Goal: Task Accomplishment & Management: Manage account settings

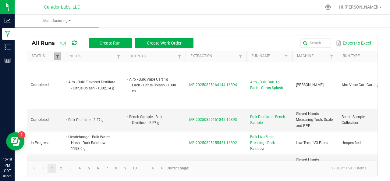
click at [60, 55] on span at bounding box center [57, 56] width 5 height 5
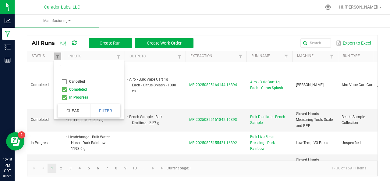
click at [63, 90] on li "Completed" at bounding box center [87, 89] width 59 height 8
checkbox input "false"
click at [107, 111] on button "Filter" at bounding box center [105, 110] width 30 height 13
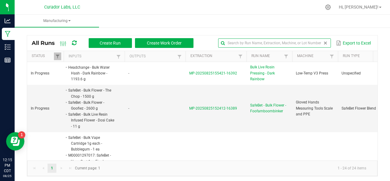
click at [308, 43] on input "text" at bounding box center [274, 42] width 113 height 9
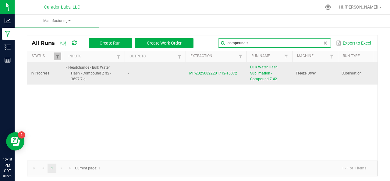
type input "compound z"
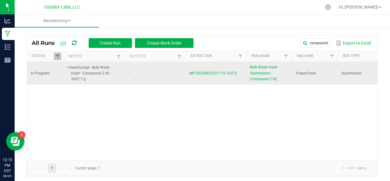
click at [214, 71] on span "MP-20250822201712-16372" at bounding box center [213, 73] width 48 height 4
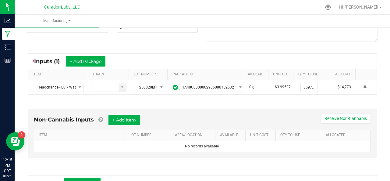
scroll to position [117, 0]
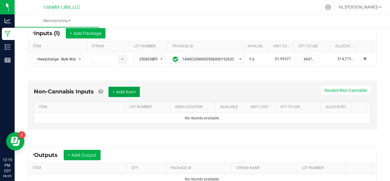
click at [132, 90] on button "+ Add Item" at bounding box center [123, 91] width 31 height 10
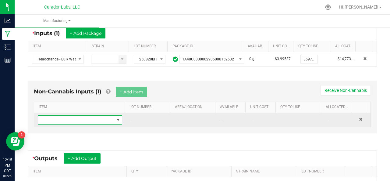
click at [69, 117] on span "NO DATA FOUND" at bounding box center [76, 119] width 76 height 9
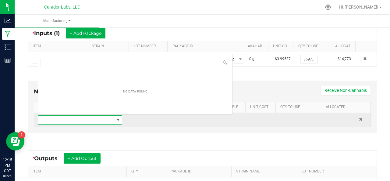
scroll to position [9, 80]
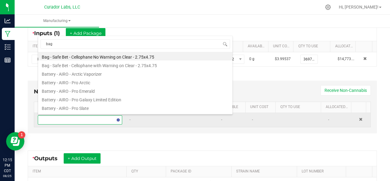
type input "bags"
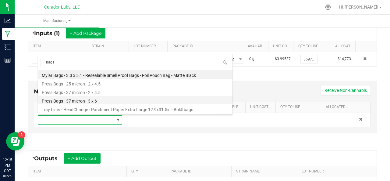
click at [69, 98] on li "Press Bags - 37 micron - 3 x 6" at bounding box center [135, 100] width 194 height 9
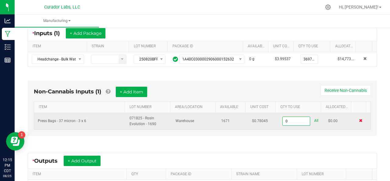
type input "0 ea"
click at [359, 119] on span at bounding box center [361, 120] width 4 height 4
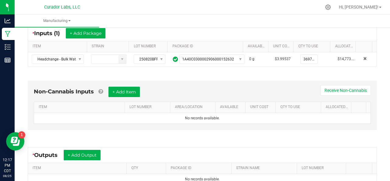
scroll to position [0, 0]
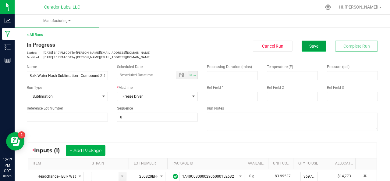
click at [312, 44] on span "Save" at bounding box center [313, 46] width 9 height 5
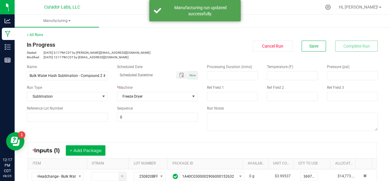
scroll to position [97, 0]
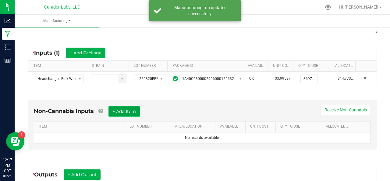
click at [131, 112] on button "+ Add Item" at bounding box center [123, 111] width 31 height 10
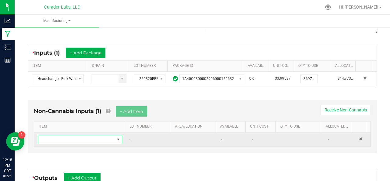
click at [61, 138] on span "NO DATA FOUND" at bounding box center [76, 139] width 76 height 9
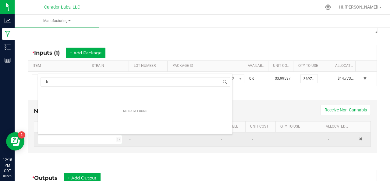
scroll to position [9, 80]
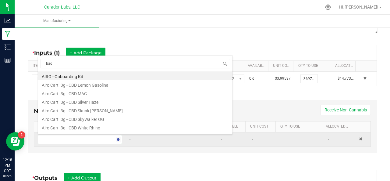
type input "bags"
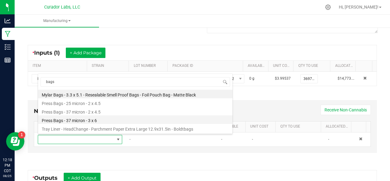
click at [68, 120] on li "Press Bags - 37 micron - 3 x 6" at bounding box center [135, 119] width 194 height 9
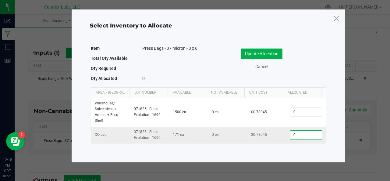
click at [298, 131] on input "0" at bounding box center [305, 134] width 31 height 9
type input "86"
click at [260, 51] on button "Update Allocation" at bounding box center [261, 53] width 41 height 10
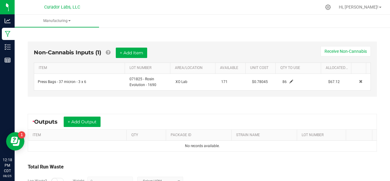
scroll to position [157, 0]
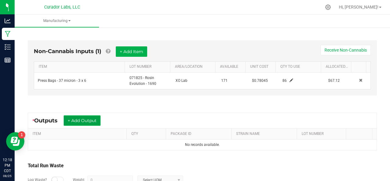
click at [78, 118] on button "+ Add Output" at bounding box center [82, 120] width 37 height 10
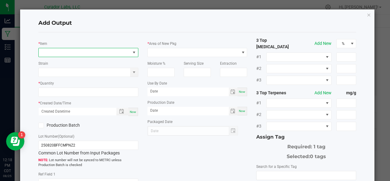
click at [66, 49] on span "NO DATA FOUND" at bounding box center [85, 52] width 92 height 9
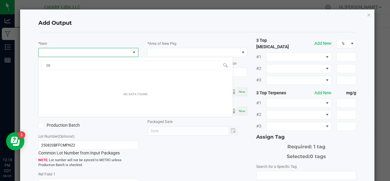
scroll to position [9, 98]
type input "compound z"
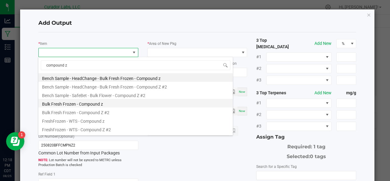
scroll to position [178, 0]
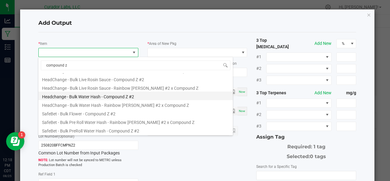
click at [77, 96] on li "Headchange - Bulk Water Hash - Compound Z #2" at bounding box center [135, 95] width 194 height 9
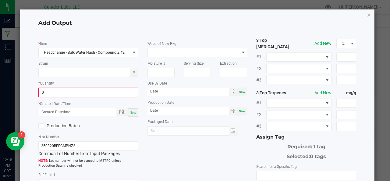
click at [66, 90] on input "0" at bounding box center [88, 92] width 99 height 9
type input "1079.4700 g"
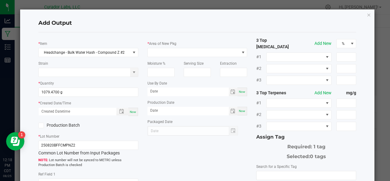
click at [132, 114] on div "Now" at bounding box center [133, 111] width 10 height 8
type input "[DATE] 12:18 PM"
type input "[DATE]"
click at [55, 124] on label "Production Batch" at bounding box center [60, 125] width 45 height 6
click at [0, 0] on input "Production Batch" at bounding box center [0, 0] width 0 height 0
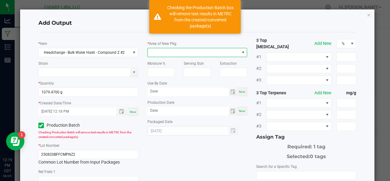
click at [177, 50] on span at bounding box center [194, 52] width 92 height 9
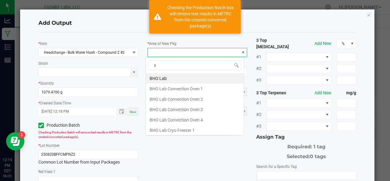
scroll to position [9, 98]
type input "xo"
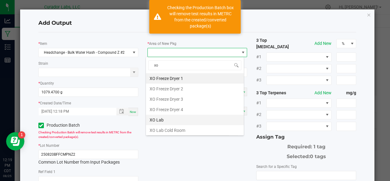
click at [161, 122] on li "XO Lab" at bounding box center [195, 119] width 98 height 10
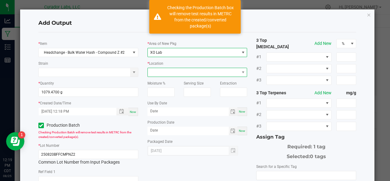
click at [163, 72] on span at bounding box center [194, 72] width 92 height 9
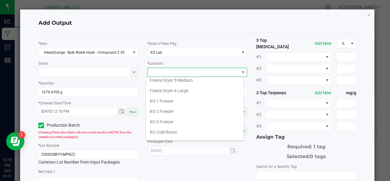
scroll to position [66, 0]
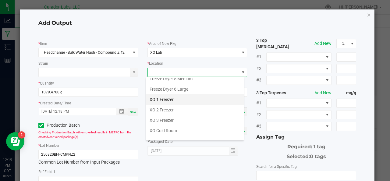
click at [159, 94] on li "XO 1 Freezer" at bounding box center [195, 99] width 98 height 10
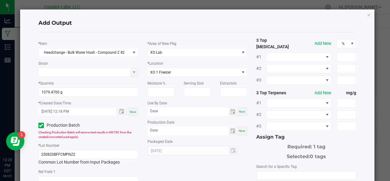
click at [238, 109] on div "Now" at bounding box center [242, 111] width 10 height 9
click at [191, 114] on input "[DATE]" at bounding box center [187, 111] width 81 height 8
type input "[DATE]"
click at [239, 134] on div "Now" at bounding box center [242, 130] width 10 height 9
type input "[DATE]"
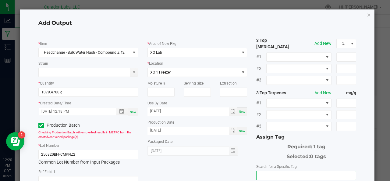
click at [279, 171] on input "NO DATA FOUND" at bounding box center [305, 175] width 99 height 9
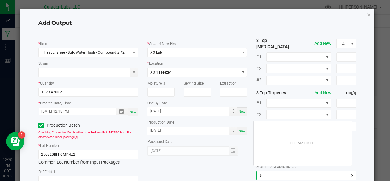
scroll to position [9, 98]
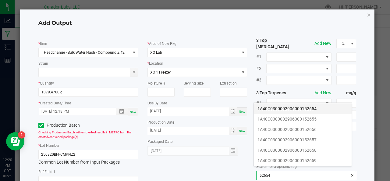
click at [286, 109] on li "1A40C0300002906000152654" at bounding box center [303, 108] width 98 height 10
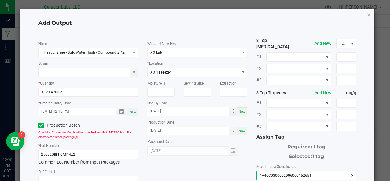
scroll to position [108, 0]
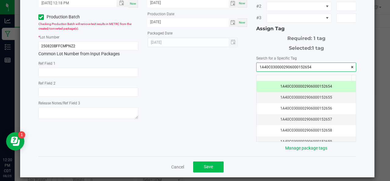
type input "1A40C0300002906000152654"
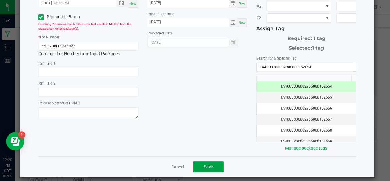
click at [213, 163] on button "Save" at bounding box center [208, 166] width 30 height 11
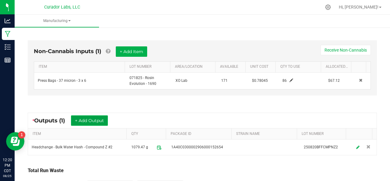
click at [83, 118] on button "+ Add Output" at bounding box center [89, 120] width 37 height 10
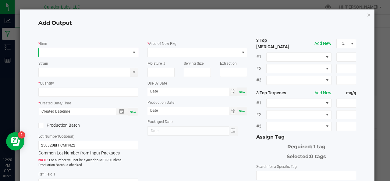
click at [66, 54] on span "NO DATA FOUND" at bounding box center [85, 52] width 92 height 9
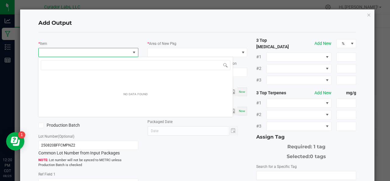
scroll to position [9, 98]
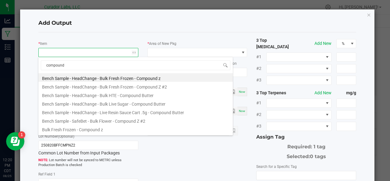
type input "compound z"
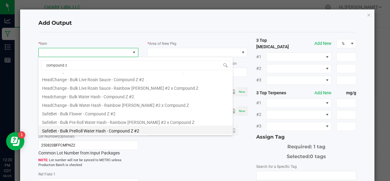
click at [79, 128] on li "SafeBet - Bulk PreRoll Water Hash - Compound Z #2" at bounding box center [135, 129] width 194 height 9
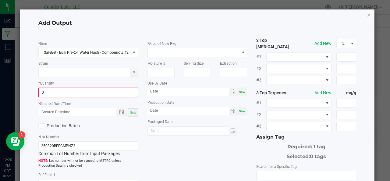
click at [58, 90] on input "0" at bounding box center [88, 92] width 99 height 9
type input "200.0400 g"
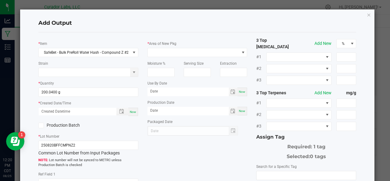
click at [132, 110] on span "Now" at bounding box center [133, 111] width 6 height 3
type input "[DATE] 12:20 PM"
type input "[DATE]"
click at [52, 127] on label "Production Batch" at bounding box center [60, 125] width 45 height 6
click at [0, 0] on input "Production Batch" at bounding box center [0, 0] width 0 height 0
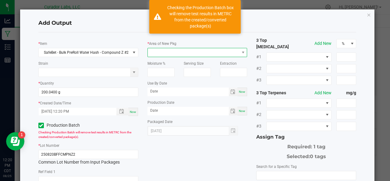
click at [192, 52] on span at bounding box center [194, 52] width 92 height 9
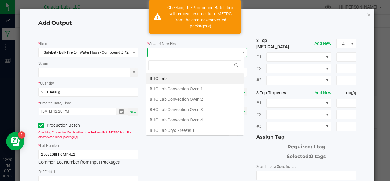
scroll to position [9, 98]
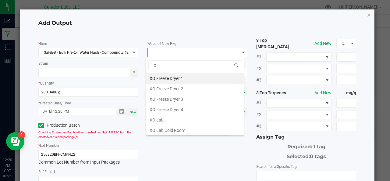
type input "xo"
click at [170, 121] on li "XO Lab" at bounding box center [195, 119] width 98 height 10
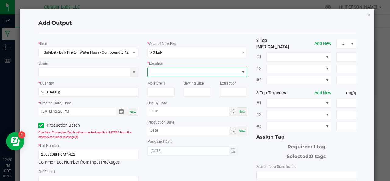
click at [167, 73] on span at bounding box center [194, 72] width 92 height 9
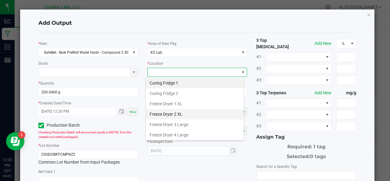
scroll to position [71, 0]
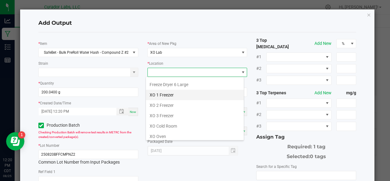
click at [163, 91] on li "XO 1 Freezer" at bounding box center [195, 95] width 98 height 10
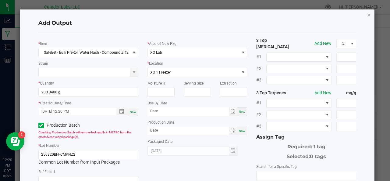
click at [239, 110] on span "Now" at bounding box center [242, 111] width 6 height 3
click at [183, 113] on input "[DATE]" at bounding box center [187, 111] width 81 height 8
type input "[DATE]"
click at [240, 131] on span "Now" at bounding box center [242, 130] width 6 height 3
type input "[DATE]"
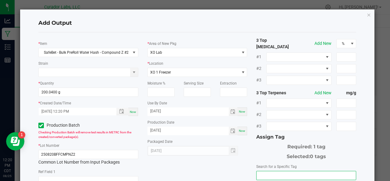
click at [261, 171] on input "NO DATA FOUND" at bounding box center [305, 175] width 99 height 9
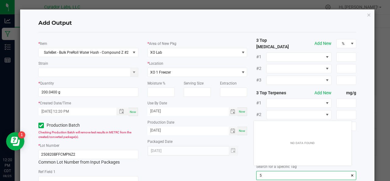
scroll to position [9, 98]
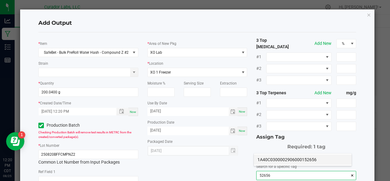
click at [263, 163] on li "1A40C0300002906000152656" at bounding box center [303, 159] width 98 height 10
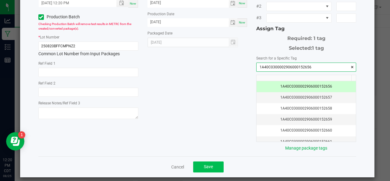
type input "1A40C0300002906000152656"
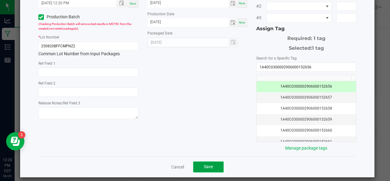
click at [211, 161] on button "Save" at bounding box center [208, 166] width 30 height 11
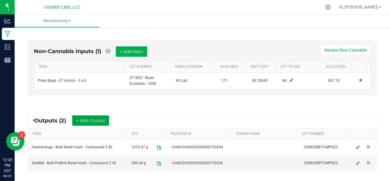
click at [94, 119] on button "+ Add Output" at bounding box center [90, 120] width 37 height 10
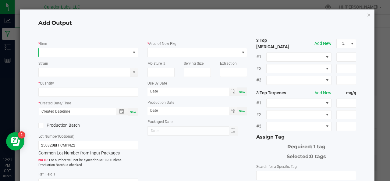
click at [61, 51] on span "NO DATA FOUND" at bounding box center [85, 52] width 92 height 9
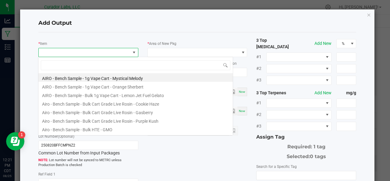
scroll to position [9, 98]
type input "compound z"
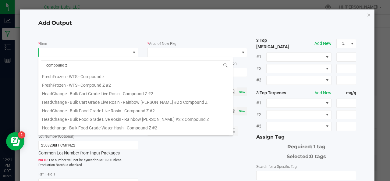
scroll to position [52, 0]
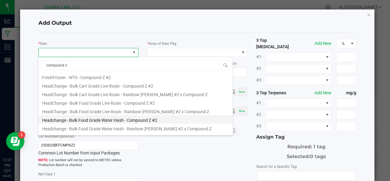
click at [85, 119] on li "Headchange - Bulk Food Grade Water Hash - Compound Z #2" at bounding box center [135, 119] width 194 height 9
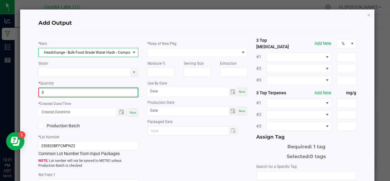
click at [69, 92] on input "0" at bounding box center [88, 92] width 99 height 9
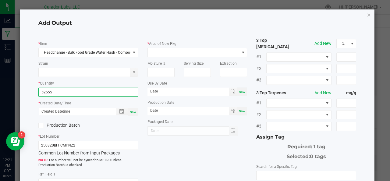
type input "52655.0000 g"
click at [132, 112] on span "Now" at bounding box center [133, 111] width 6 height 3
type input "[DATE] 12:21 PM"
type input "[DATE]"
click at [63, 125] on label "Production Batch" at bounding box center [60, 125] width 45 height 6
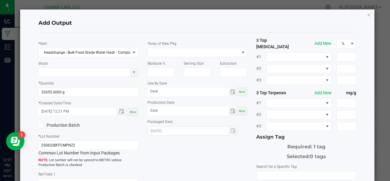
click at [0, 0] on input "Production Batch" at bounding box center [0, 0] width 0 height 0
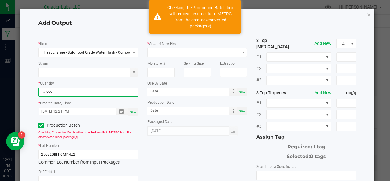
click at [67, 90] on input "52655" at bounding box center [88, 92] width 99 height 9
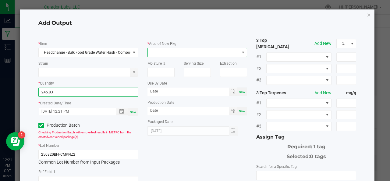
type input "245.8300 g"
click at [166, 51] on span at bounding box center [194, 52] width 92 height 9
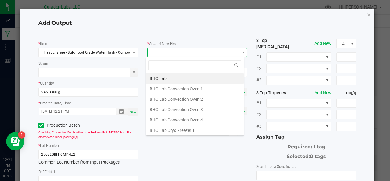
scroll to position [9, 98]
type input "xo"
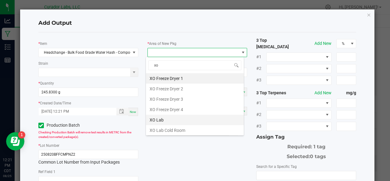
click at [160, 120] on li "XO Lab" at bounding box center [195, 119] width 98 height 10
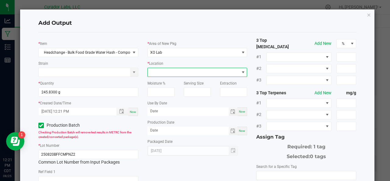
click at [159, 73] on span at bounding box center [194, 72] width 92 height 9
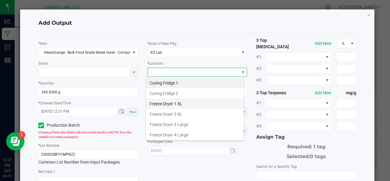
scroll to position [71, 0]
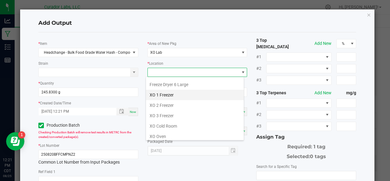
click at [165, 94] on li "XO 1 Freezer" at bounding box center [195, 95] width 98 height 10
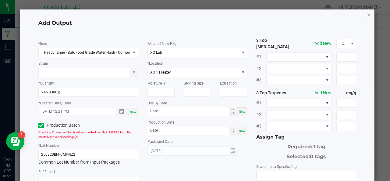
click at [239, 113] on div "Now" at bounding box center [242, 111] width 10 height 9
click at [182, 110] on input "[DATE]" at bounding box center [187, 111] width 81 height 8
type input "[DATE]"
click at [240, 132] on span "Now" at bounding box center [242, 130] width 6 height 3
type input "[DATE]"
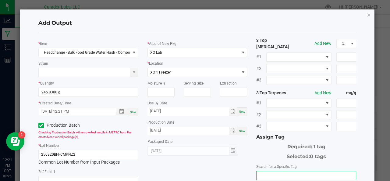
click at [266, 171] on input "NO DATA FOUND" at bounding box center [305, 175] width 99 height 9
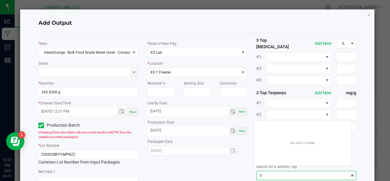
scroll to position [9, 98]
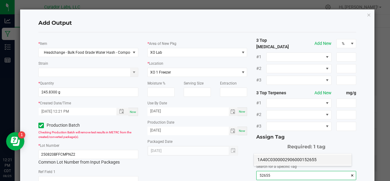
click at [269, 159] on li "1A40C0300002906000152655" at bounding box center [303, 159] width 98 height 10
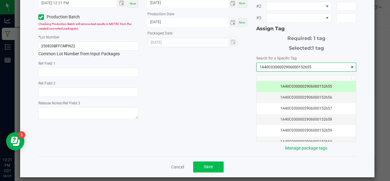
type input "1A40C0300002906000152655"
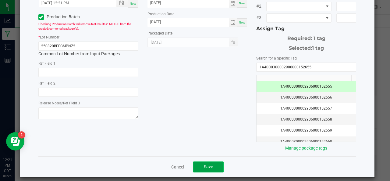
click at [210, 164] on span "Save" at bounding box center [208, 166] width 9 height 5
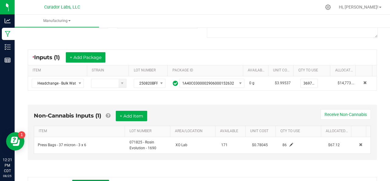
scroll to position [0, 0]
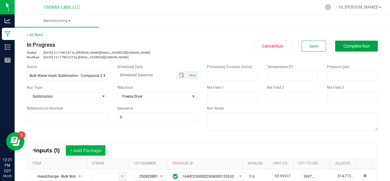
click at [355, 45] on span "Complete Run" at bounding box center [356, 46] width 26 height 5
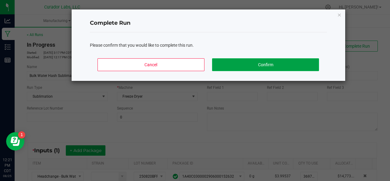
click at [288, 67] on button "Confirm" at bounding box center [265, 64] width 107 height 13
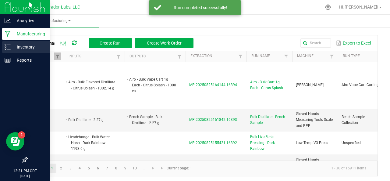
click at [9, 45] on line at bounding box center [8, 45] width 3 height 0
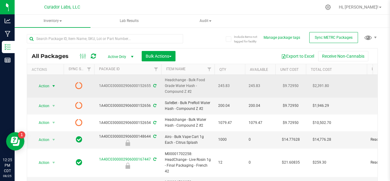
click at [44, 86] on span "Action" at bounding box center [41, 86] width 16 height 9
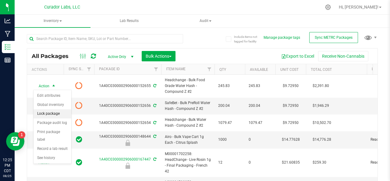
click at [44, 115] on li "Lock package" at bounding box center [52, 113] width 38 height 9
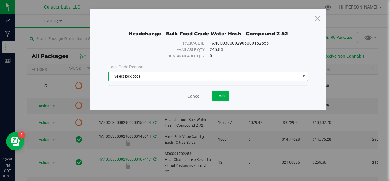
click at [135, 77] on span "Select lock code" at bounding box center [204, 76] width 191 height 9
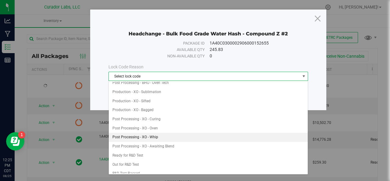
scroll to position [130, 0]
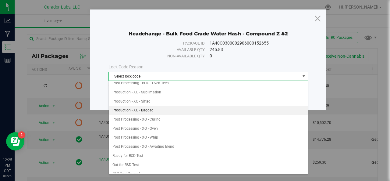
click at [133, 106] on li "Production - XO - Bagged" at bounding box center [208, 110] width 199 height 9
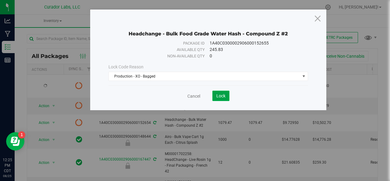
click at [219, 96] on span "Lock" at bounding box center [220, 95] width 9 height 5
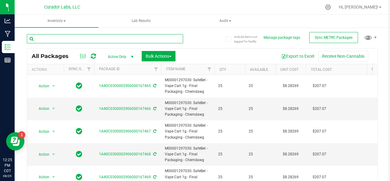
click at [53, 39] on input "text" at bounding box center [105, 38] width 156 height 9
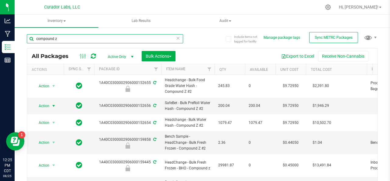
type input "compound z"
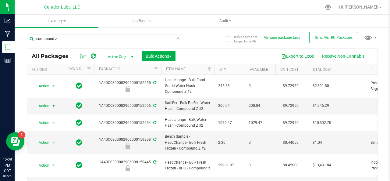
click at [41, 104] on span "Action" at bounding box center [41, 105] width 16 height 9
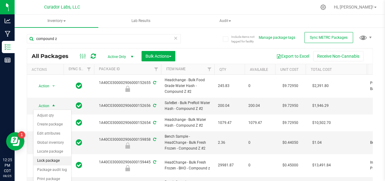
click at [45, 156] on li "Lock package" at bounding box center [52, 160] width 38 height 9
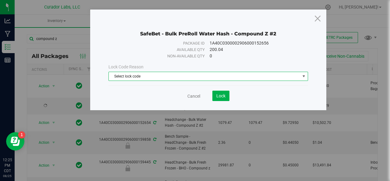
click at [177, 73] on span "Select lock code" at bounding box center [204, 76] width 191 height 9
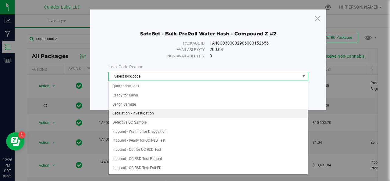
scroll to position [125, 0]
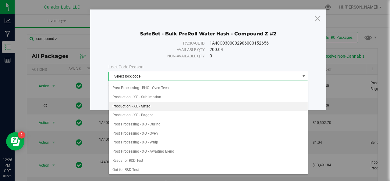
click at [133, 102] on li "Production - XO - Sifted" at bounding box center [208, 106] width 199 height 9
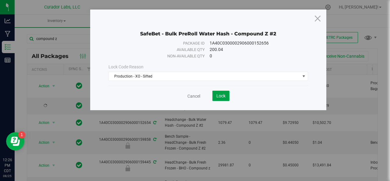
click at [220, 94] on span "Lock" at bounding box center [220, 95] width 9 height 5
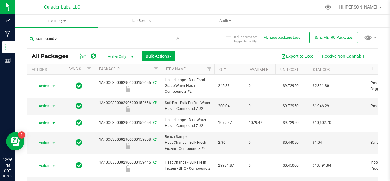
click at [43, 121] on span "Action" at bounding box center [41, 122] width 16 height 9
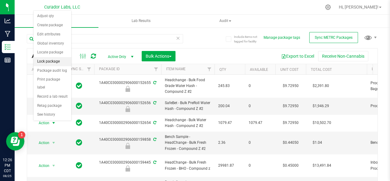
click at [50, 60] on li "Lock package" at bounding box center [52, 61] width 38 height 9
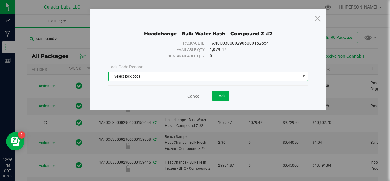
click at [138, 75] on span "Select lock code" at bounding box center [204, 76] width 191 height 9
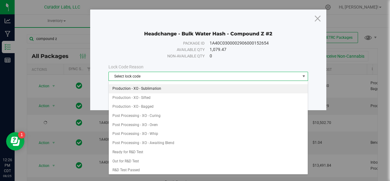
scroll to position [147, 0]
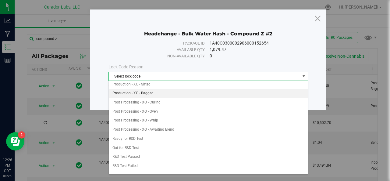
click at [134, 91] on li "Production - XO - Bagged" at bounding box center [208, 93] width 199 height 9
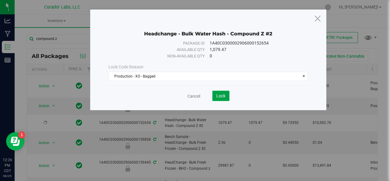
click at [226, 93] on button "Lock" at bounding box center [220, 95] width 17 height 10
